Goal: Information Seeking & Learning: Learn about a topic

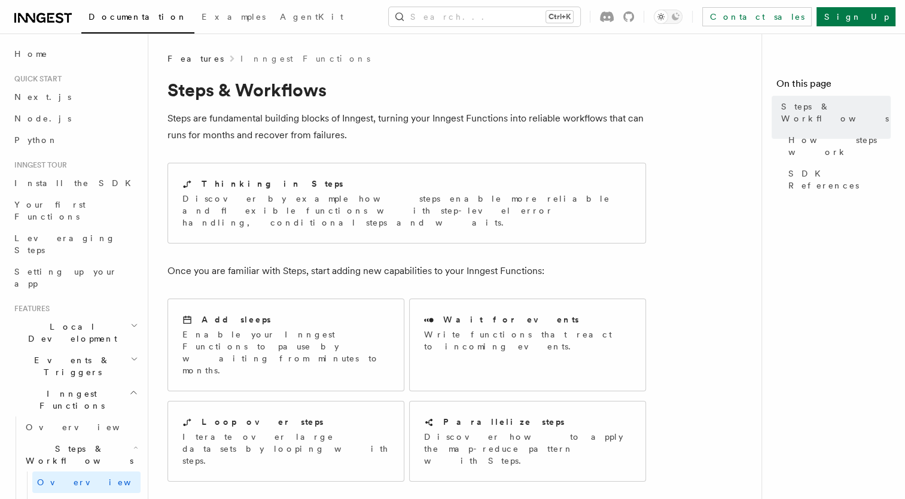
scroll to position [60, 0]
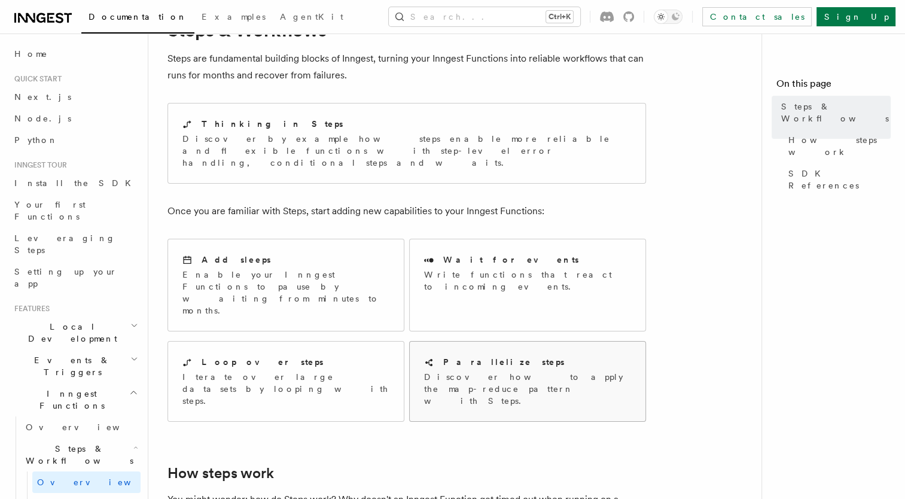
click at [542, 371] on p "Discover how to apply the map-reduce pattern with Steps." at bounding box center [527, 389] width 207 height 36
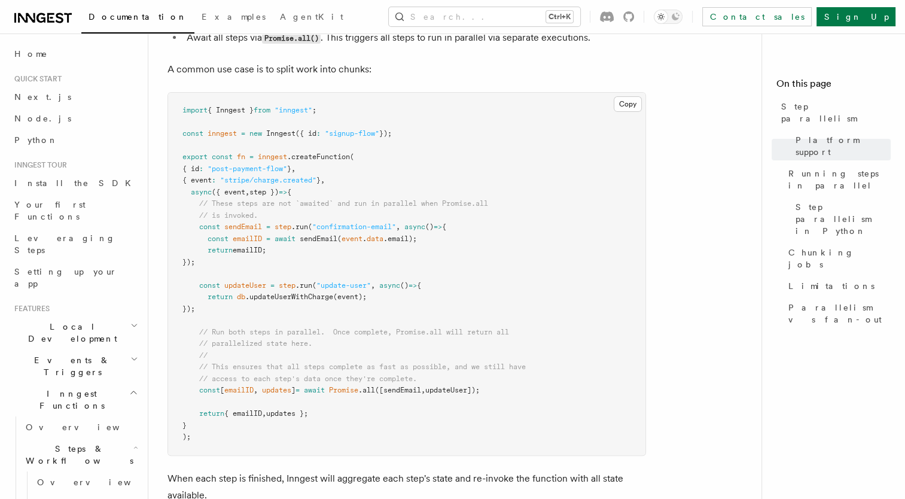
scroll to position [359, 0]
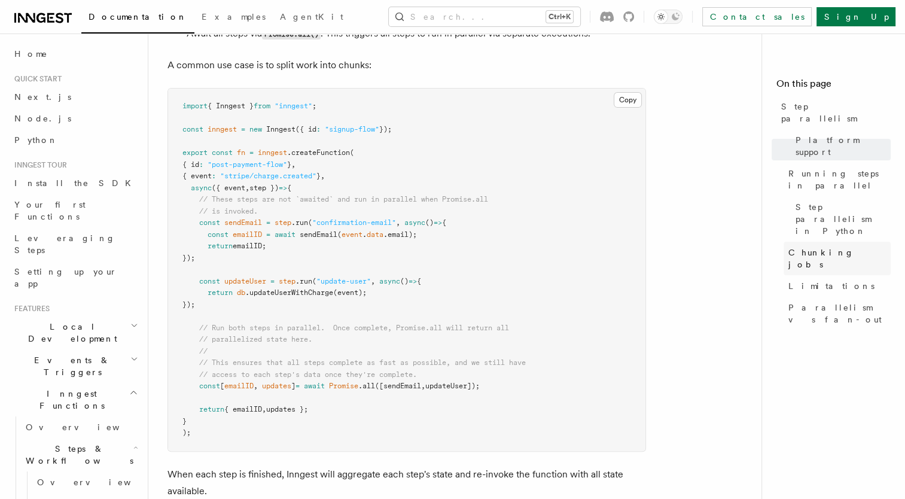
drag, startPoint x: 798, startPoint y: 205, endPoint x: 789, endPoint y: 205, distance: 9.0
click at [798, 247] on span "Chunking jobs" at bounding box center [840, 259] width 102 height 24
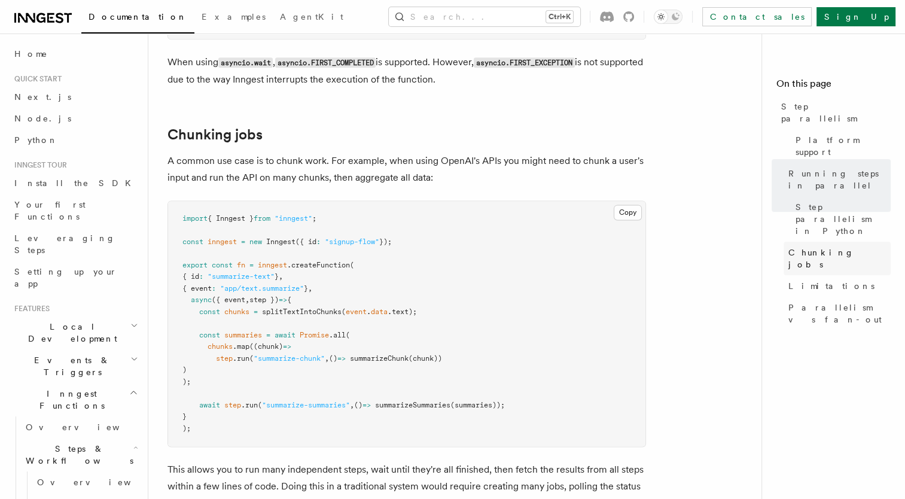
scroll to position [1659, 0]
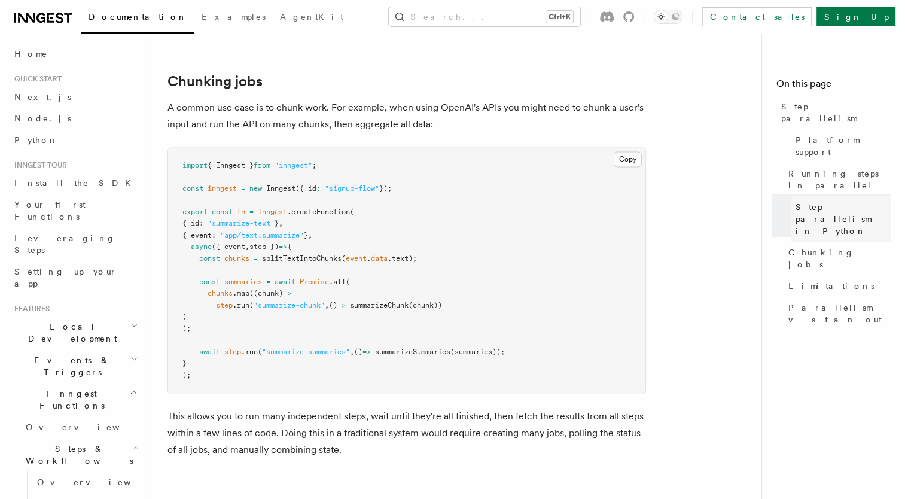
click at [813, 201] on span "Step parallelism in Python" at bounding box center [843, 219] width 95 height 36
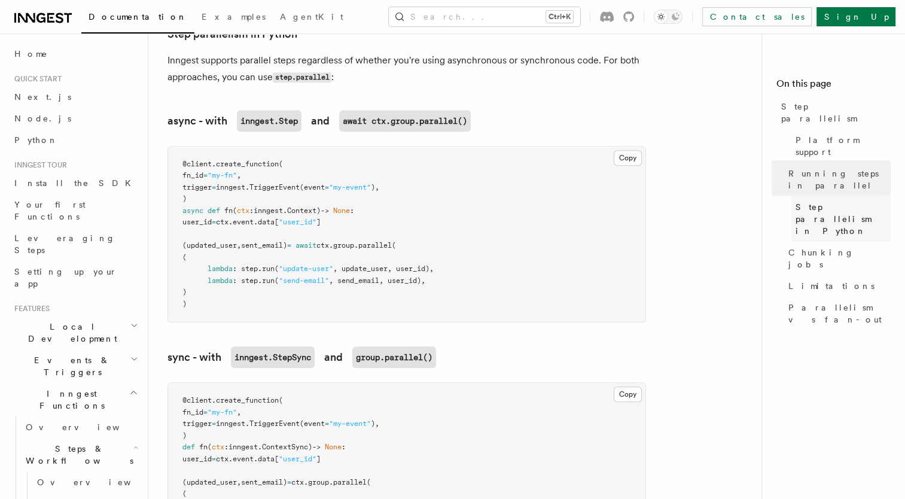
scroll to position [809, 0]
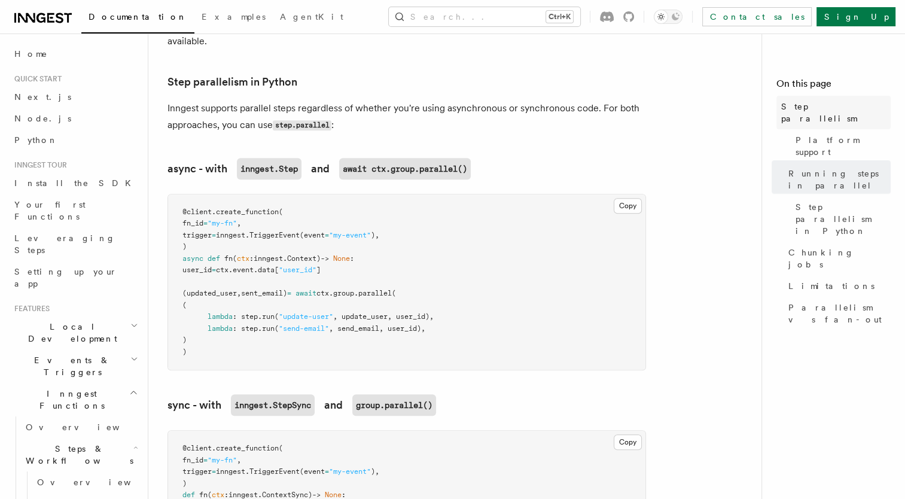
click at [835, 112] on span "Step parallelism" at bounding box center [835, 113] width 109 height 24
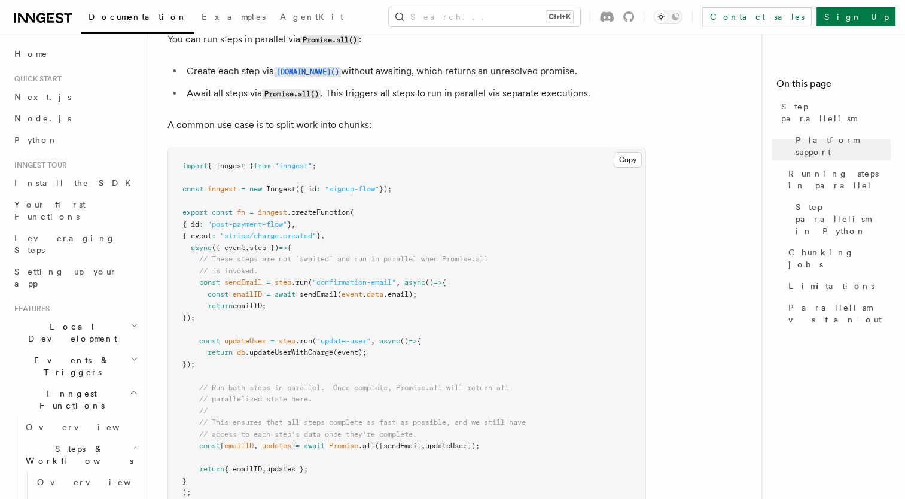
scroll to position [359, 0]
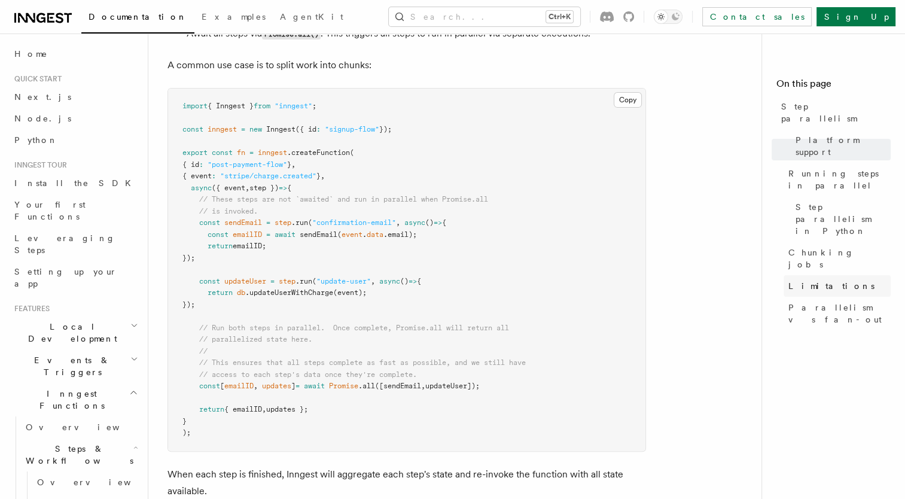
click at [823, 280] on span "Limitations" at bounding box center [832, 286] width 86 height 12
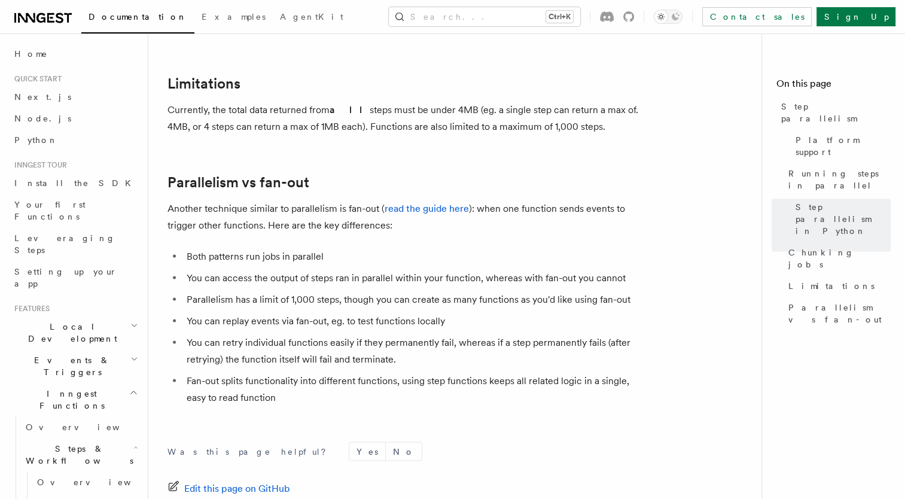
scroll to position [2082, 0]
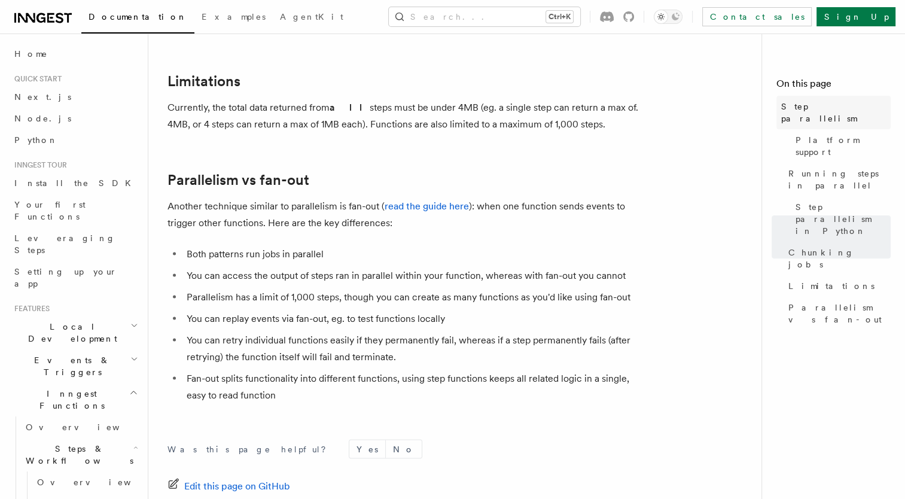
click at [792, 101] on span "Step parallelism" at bounding box center [835, 113] width 109 height 24
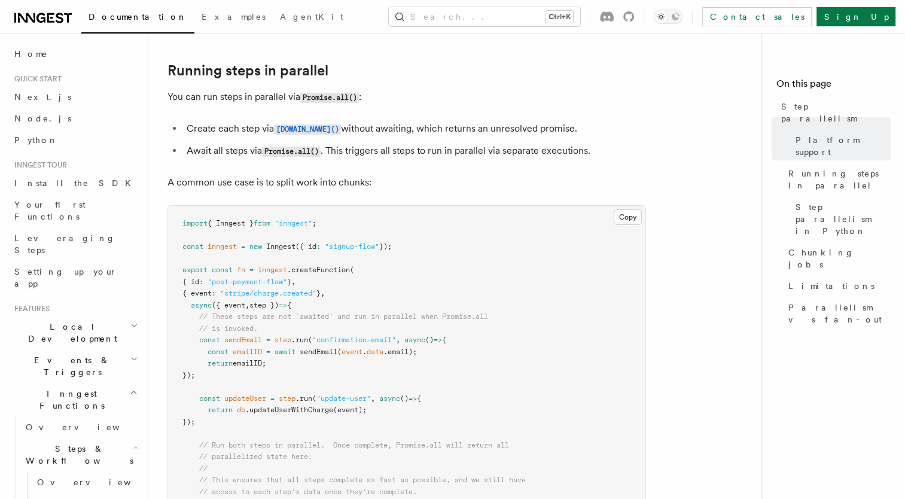
scroll to position [299, 0]
